Goal: Information Seeking & Learning: Learn about a topic

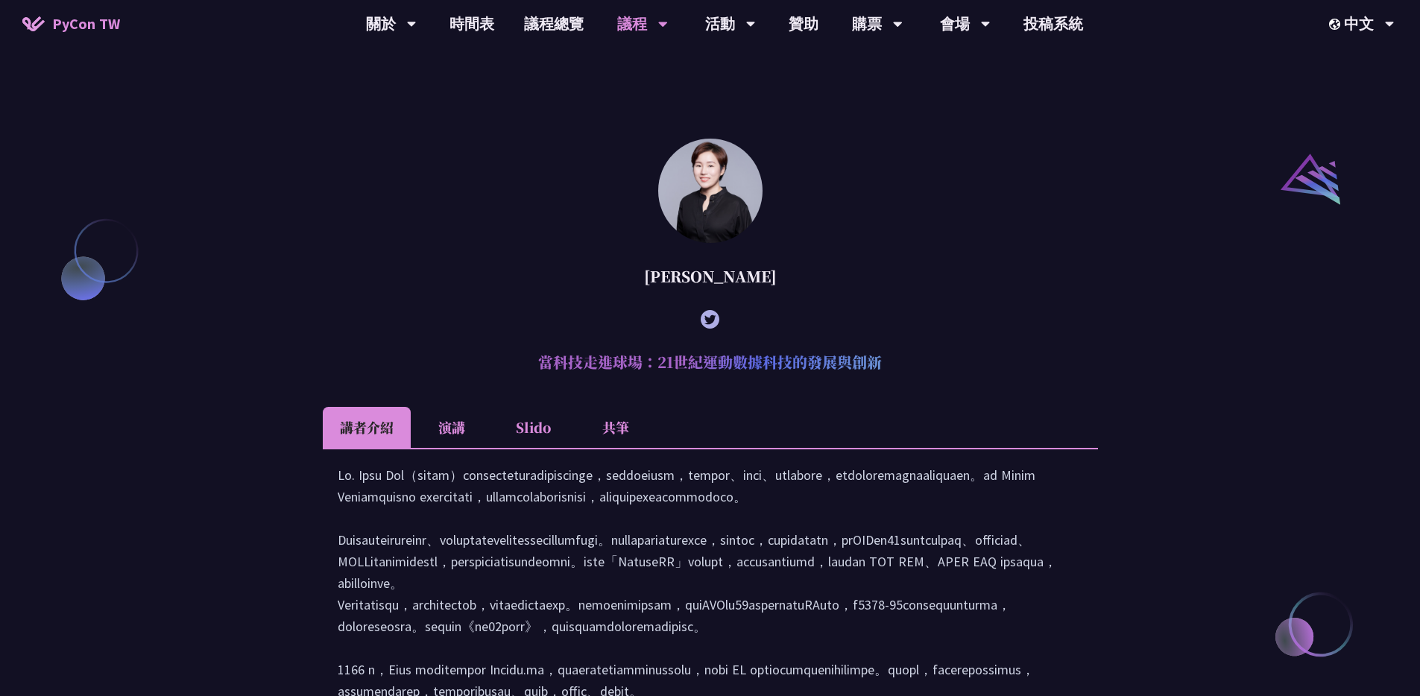
scroll to position [1895, 0]
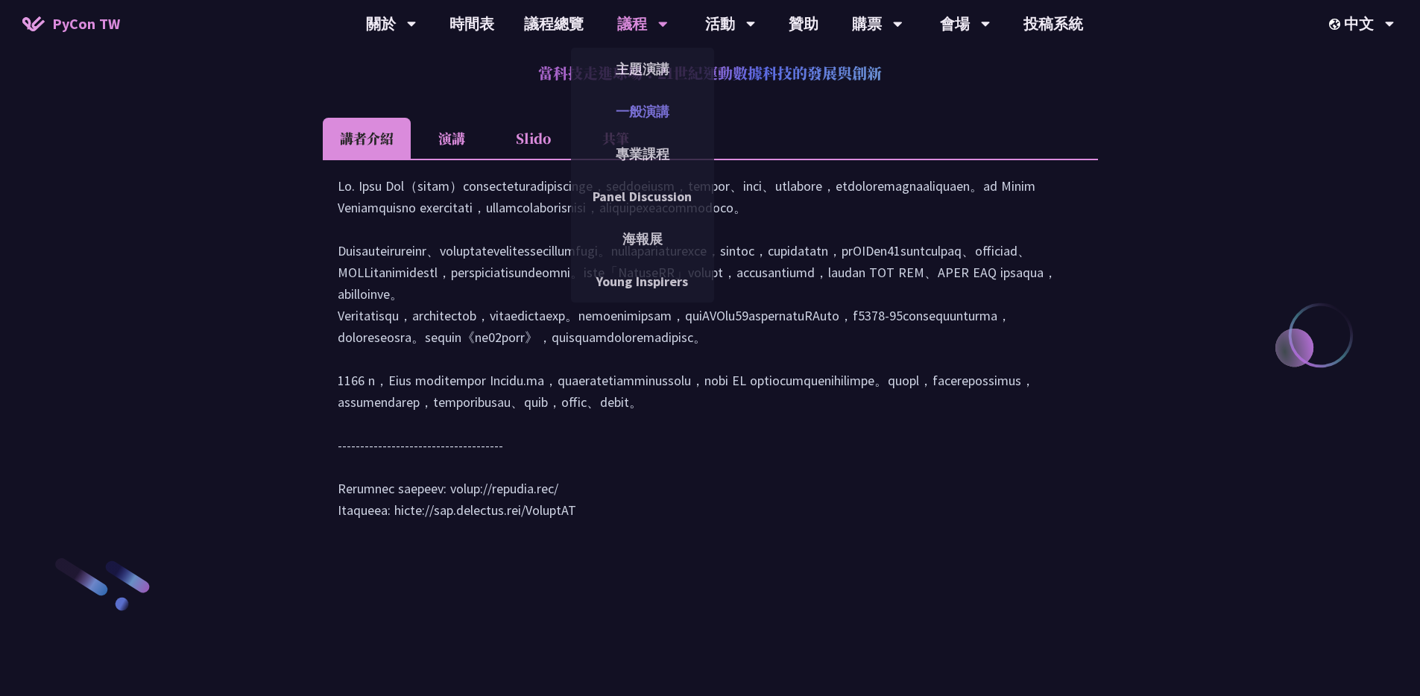
click at [669, 102] on link "一般演講" at bounding box center [642, 111] width 143 height 35
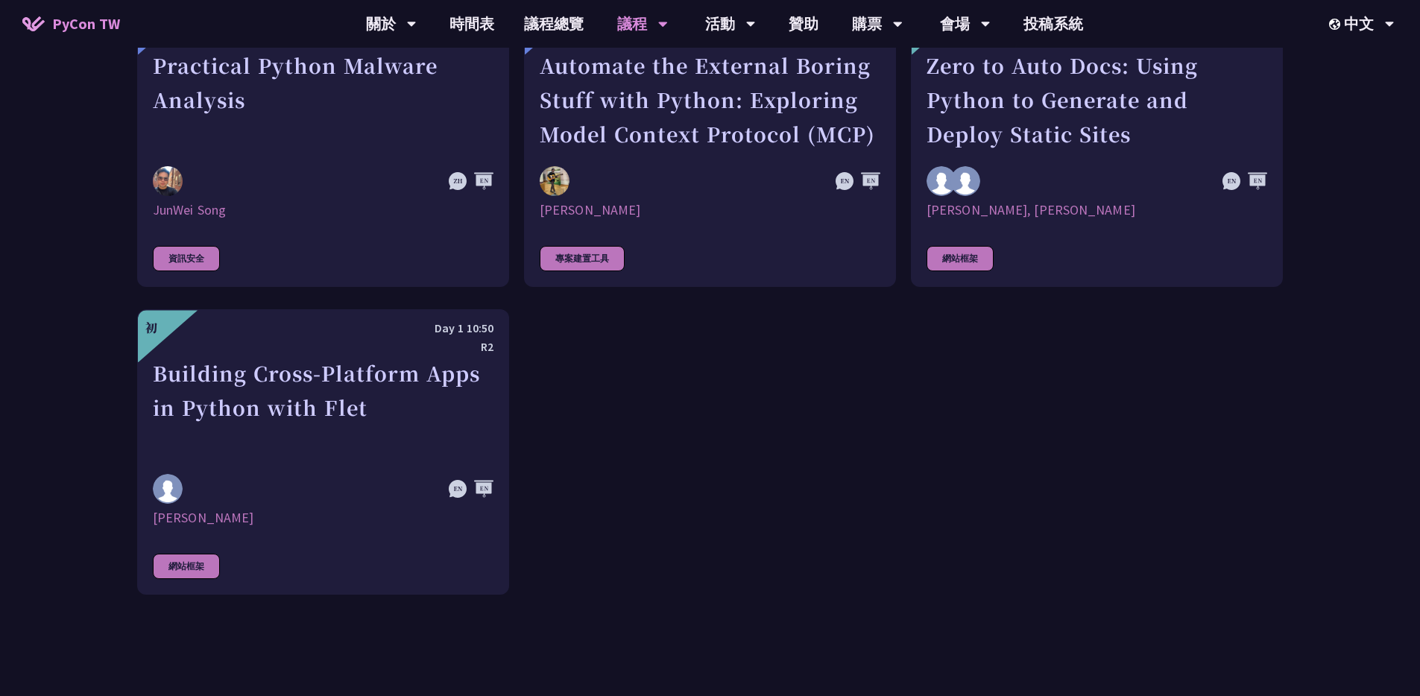
scroll to position [4002, 0]
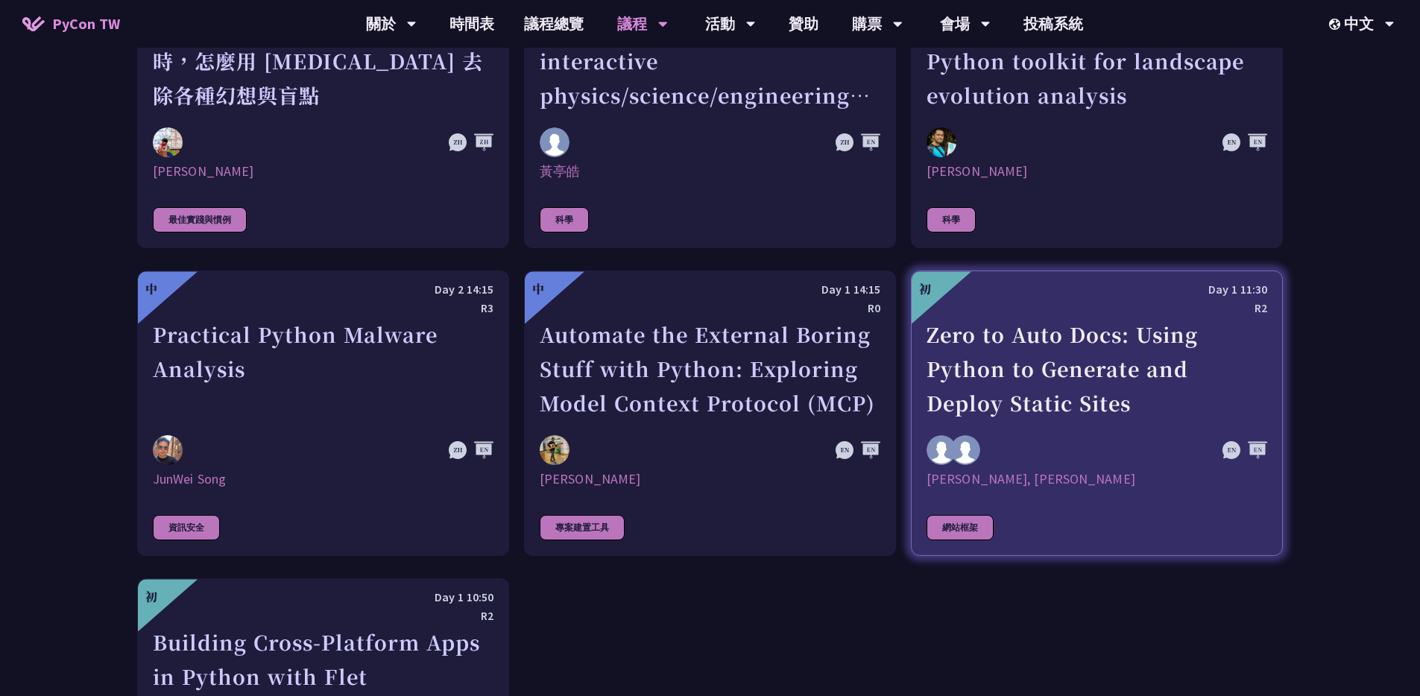
click at [1095, 351] on div "Zero to Auto Docs: Using Python to Generate and Deploy Static Sites" at bounding box center [1096, 369] width 341 height 103
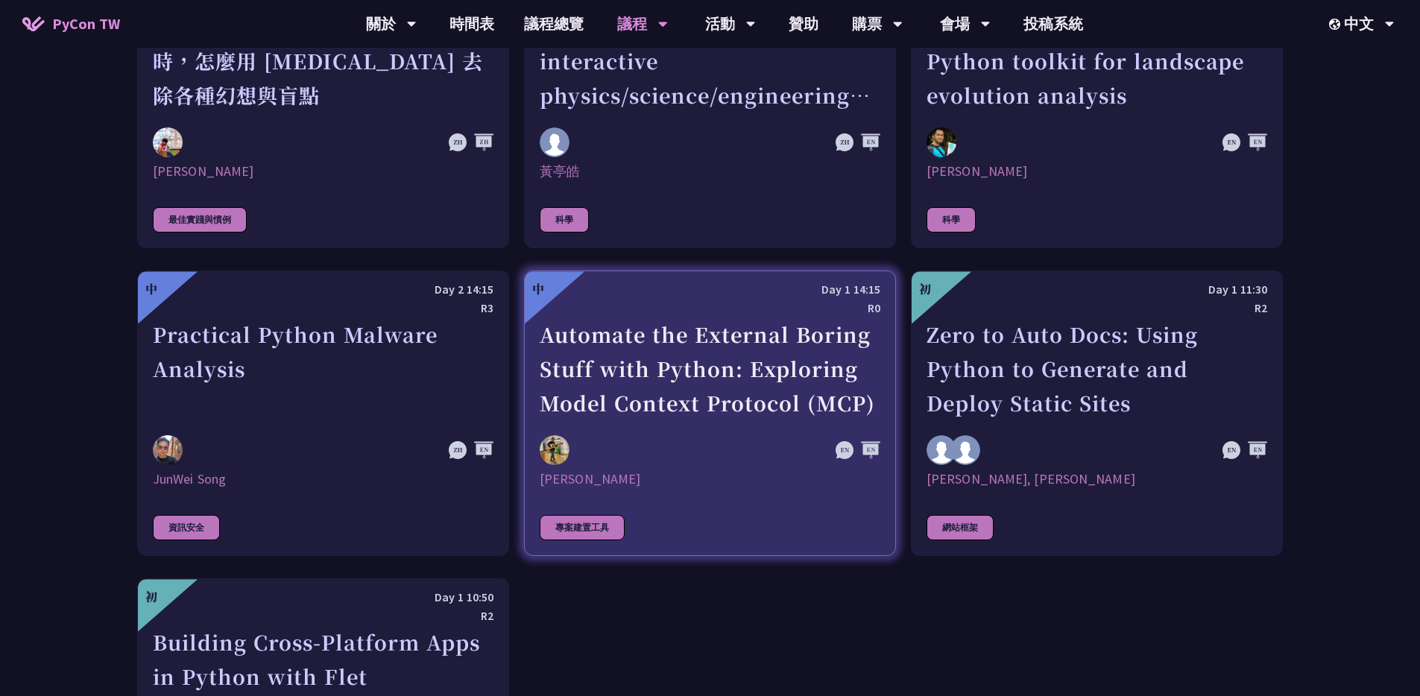
scroll to position [3389, 0]
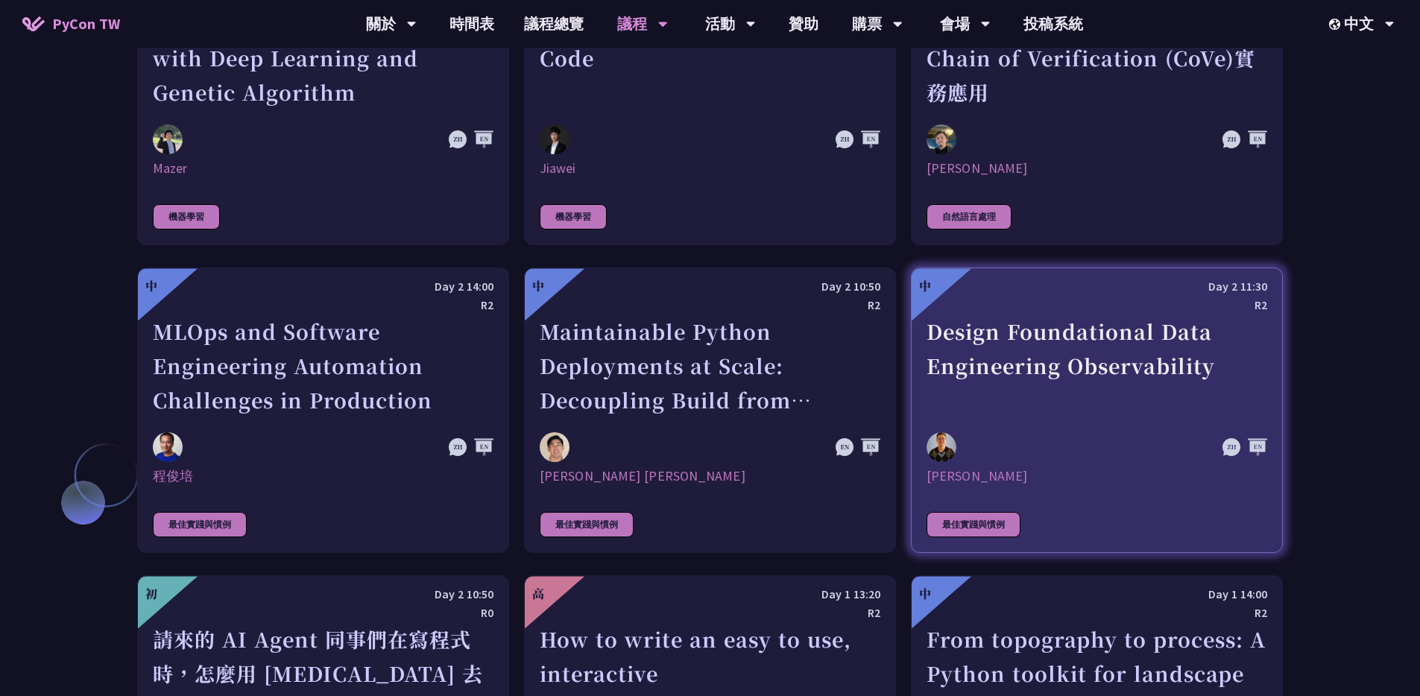
click at [1028, 315] on div "Design Foundational Data Engineering Observability" at bounding box center [1096, 366] width 341 height 103
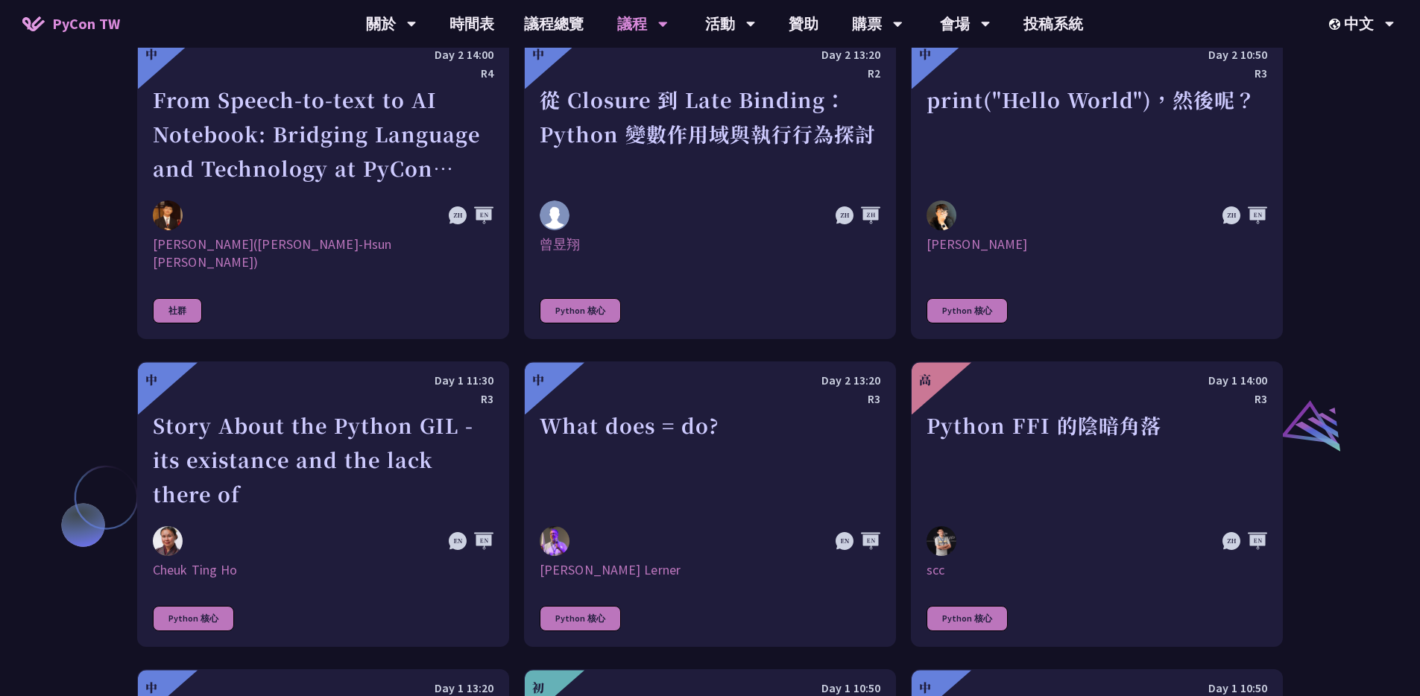
scroll to position [465, 0]
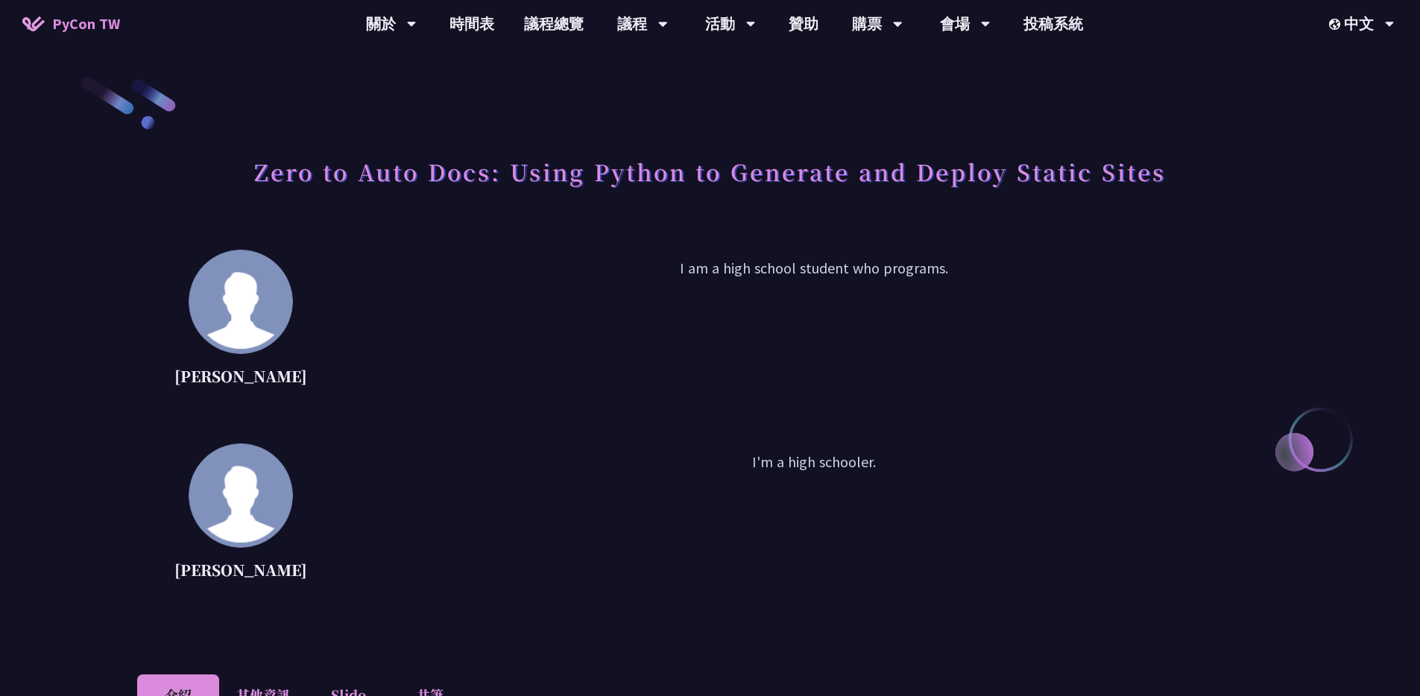
click at [850, 373] on p "I am a high school student who programs." at bounding box center [813, 324] width 938 height 134
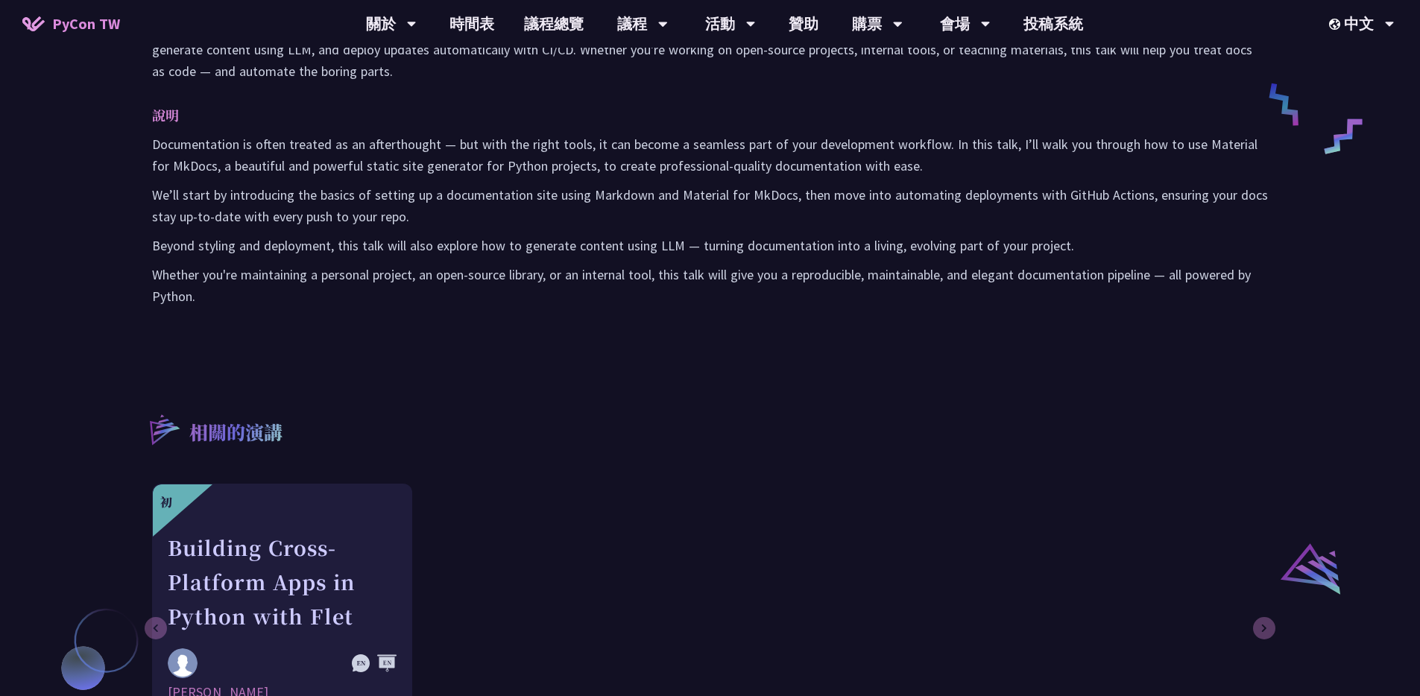
scroll to position [464, 0]
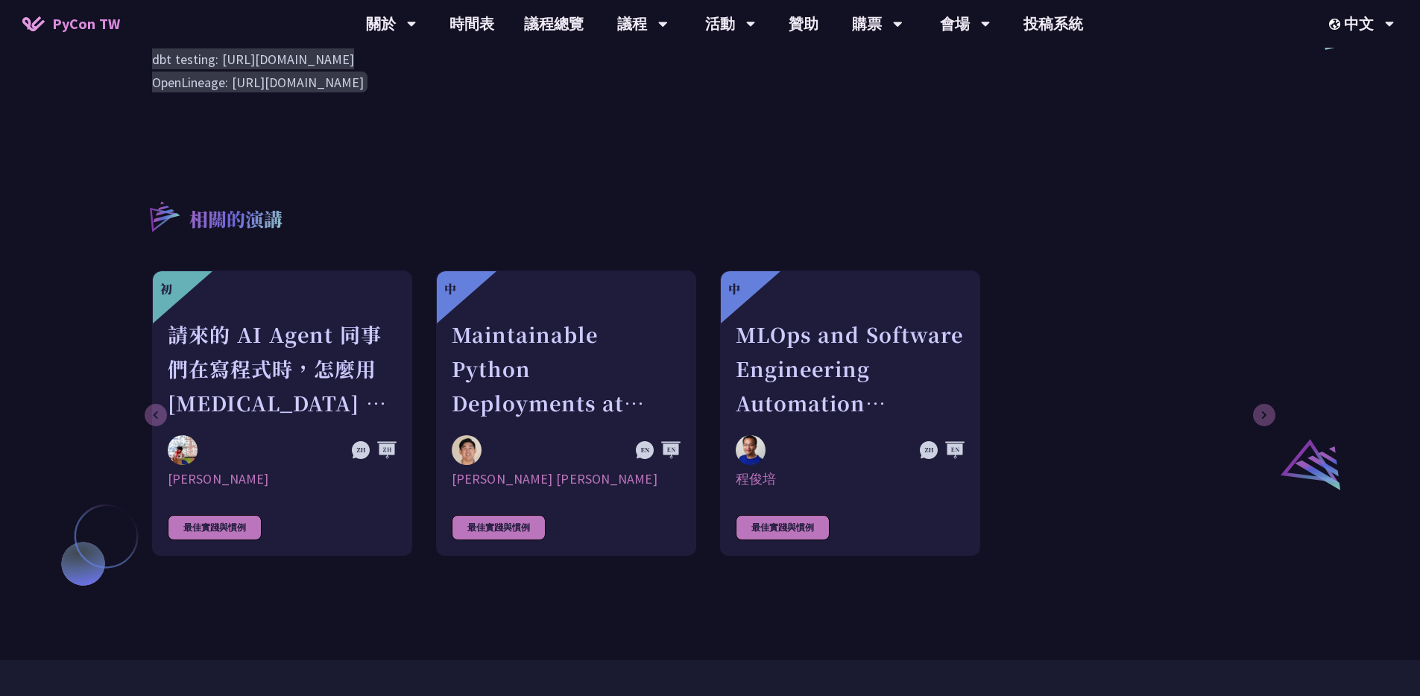
scroll to position [870, 0]
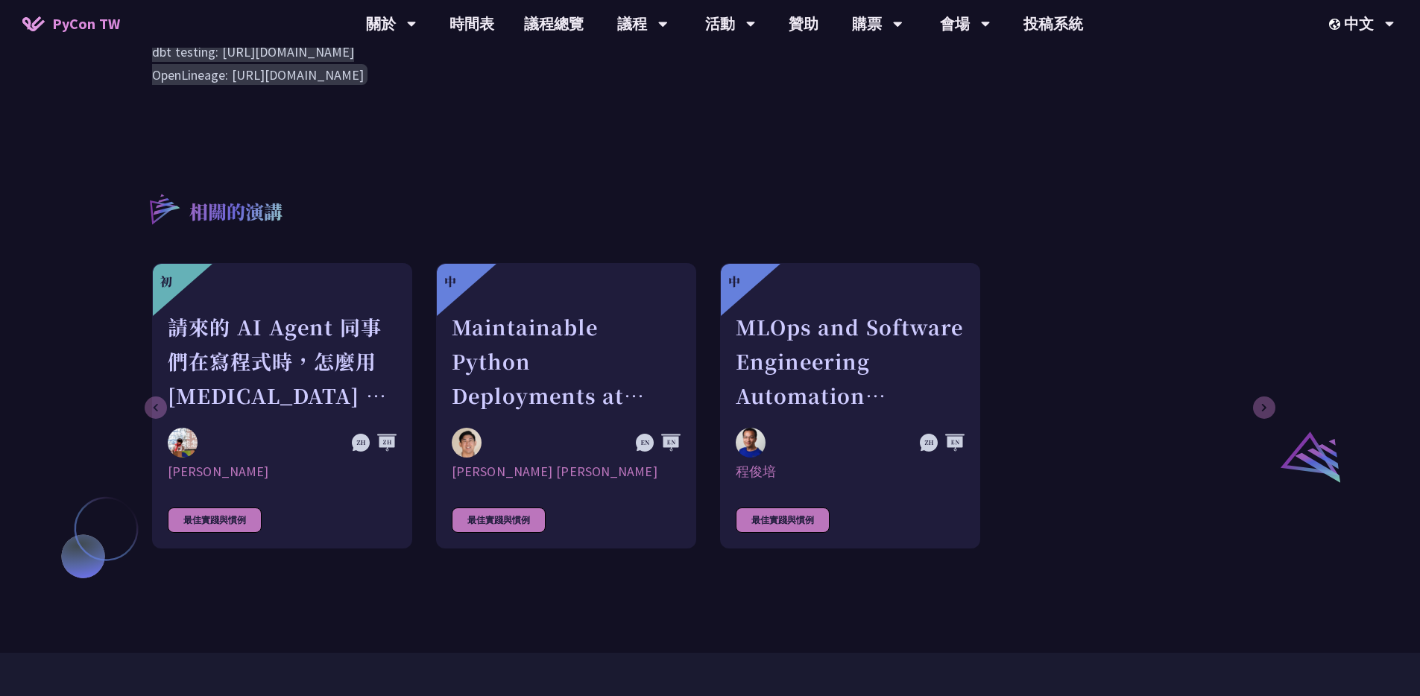
click at [918, 179] on div "相關的演講 初 請來的 AI Agent 同事們在寫程式時，怎麼用 [MEDICAL_DATA] 去除各種幻想與盲點 [PERSON_NAME] 最佳實踐與慣…" at bounding box center [710, 329] width 1146 height 350
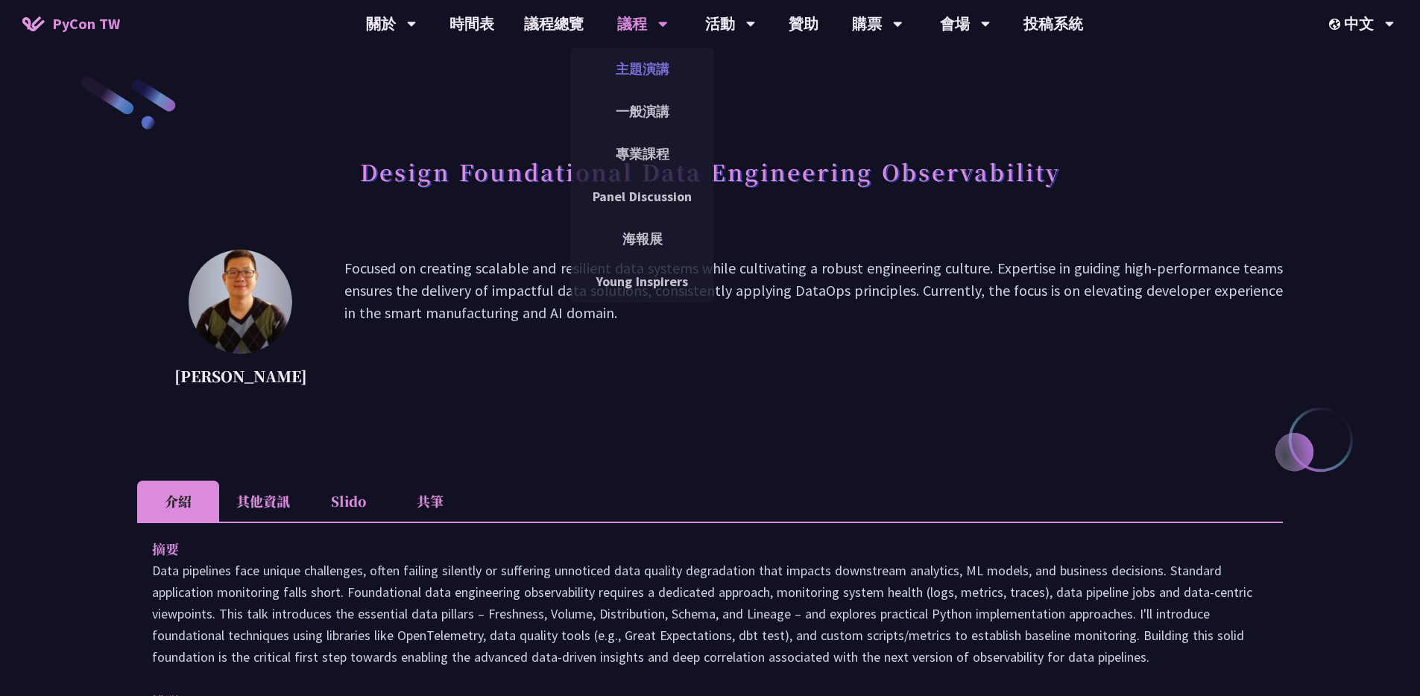
click at [643, 64] on link "主題演講" at bounding box center [642, 68] width 143 height 35
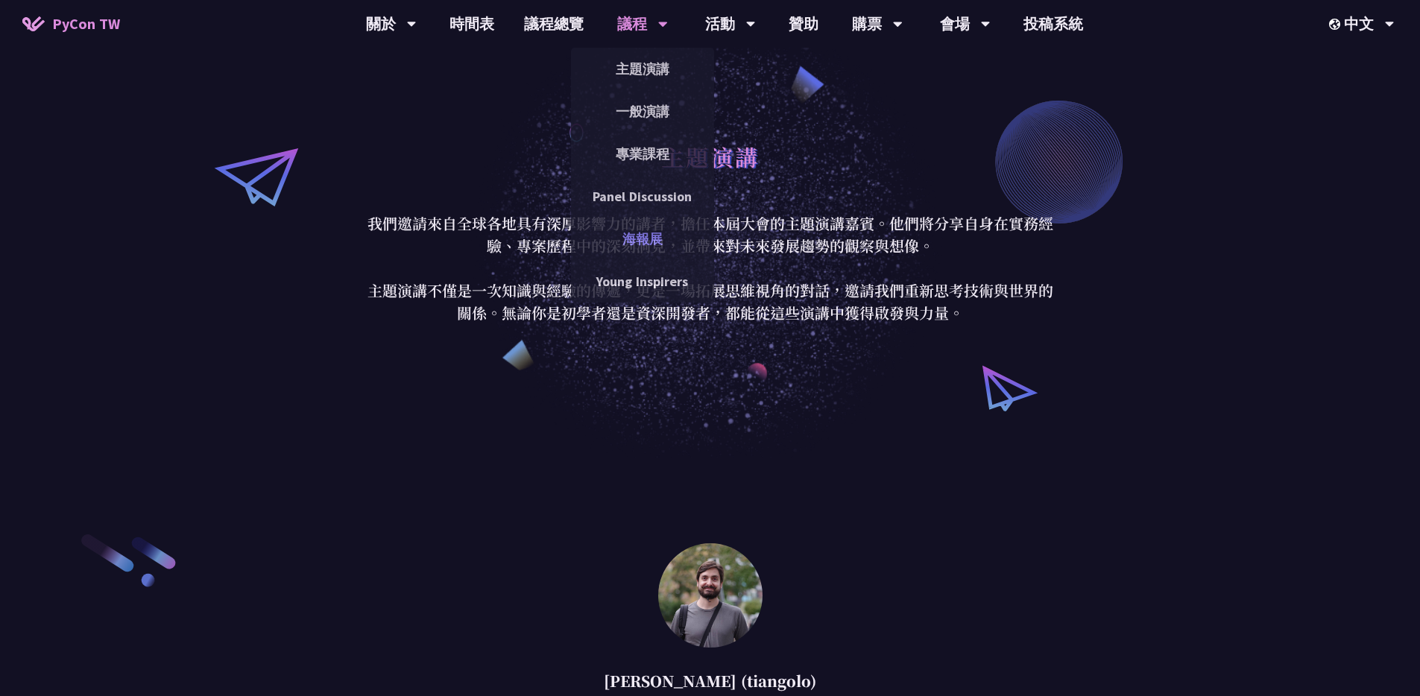
click at [657, 250] on link "海報展" at bounding box center [642, 238] width 143 height 35
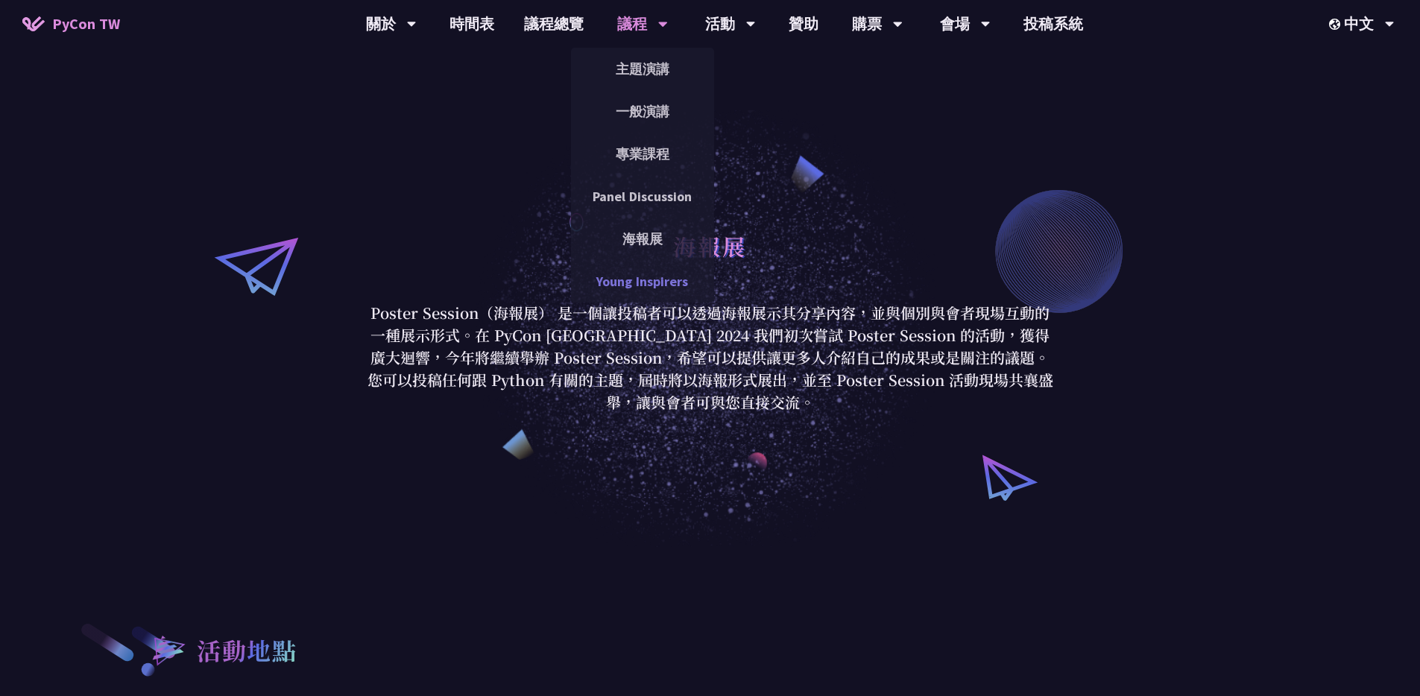
click at [651, 287] on link "Young Inspirers" at bounding box center [642, 281] width 143 height 35
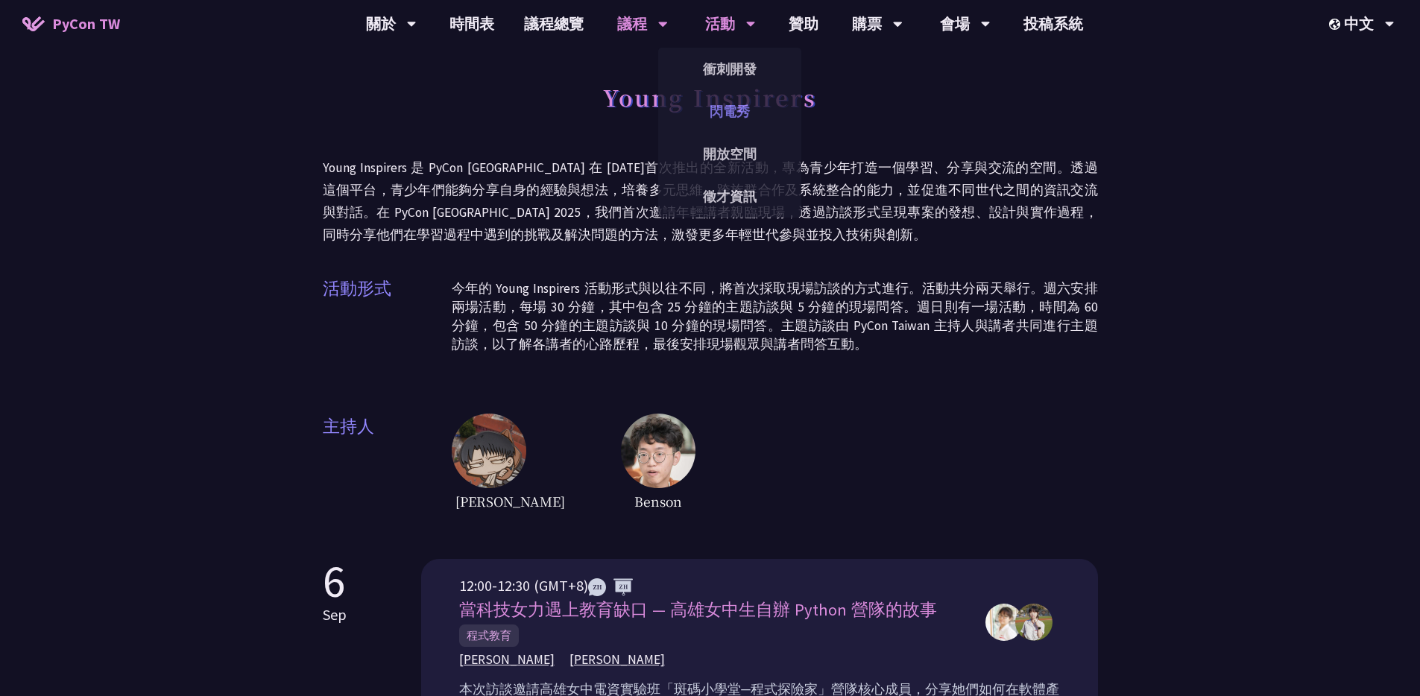
click at [750, 117] on link "閃電秀" at bounding box center [729, 111] width 143 height 35
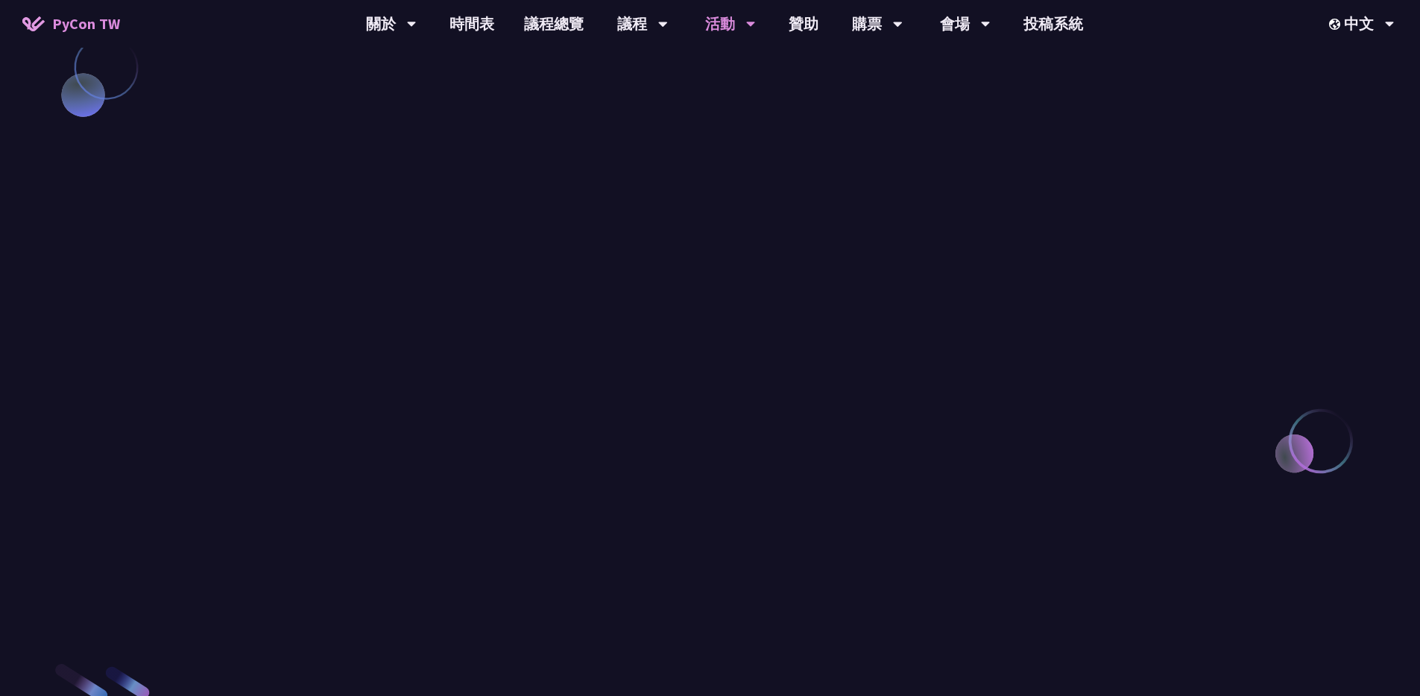
scroll to position [1580, 0]
